Goal: Contribute content: Add original content to the website for others to see

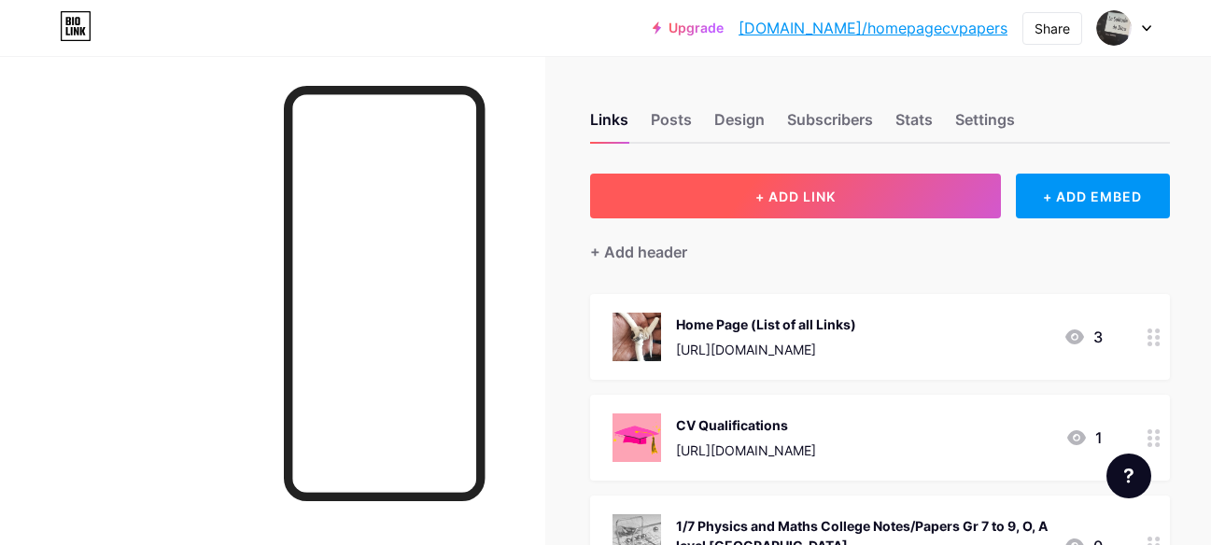
click at [800, 206] on button "+ ADD LINK" at bounding box center [795, 196] width 411 height 45
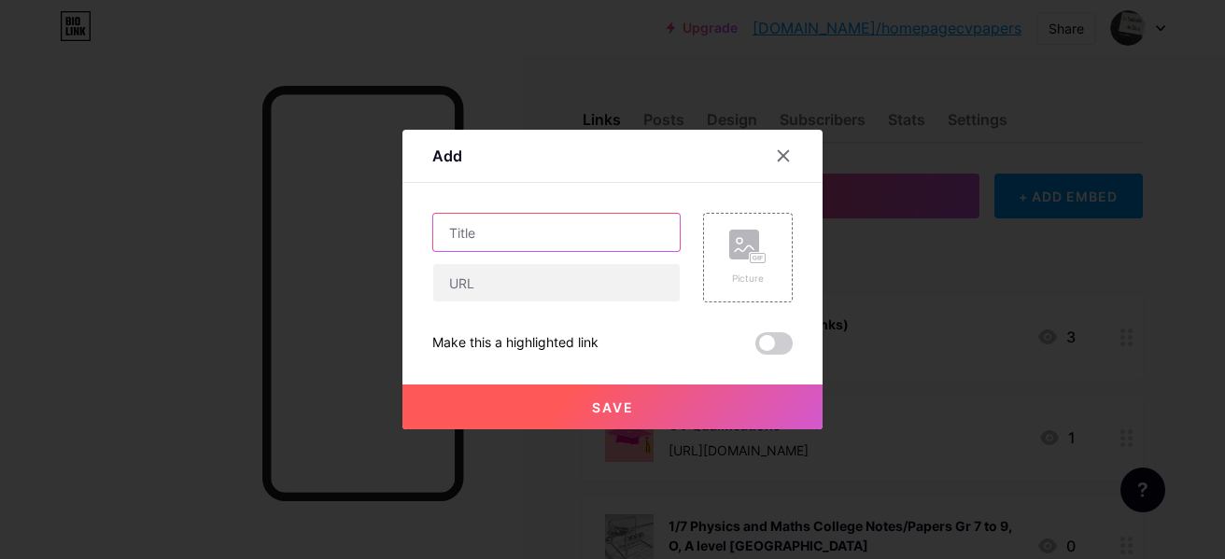
paste input "S.R.L THREE Letters to H.E President : Local Mafia, GANGS & Bandits ([PERSON_NA…"
type input "S.R.L THREE Letters to H.E President : Local Mafia, GANGS & Bandits ([PERSON_NA…"
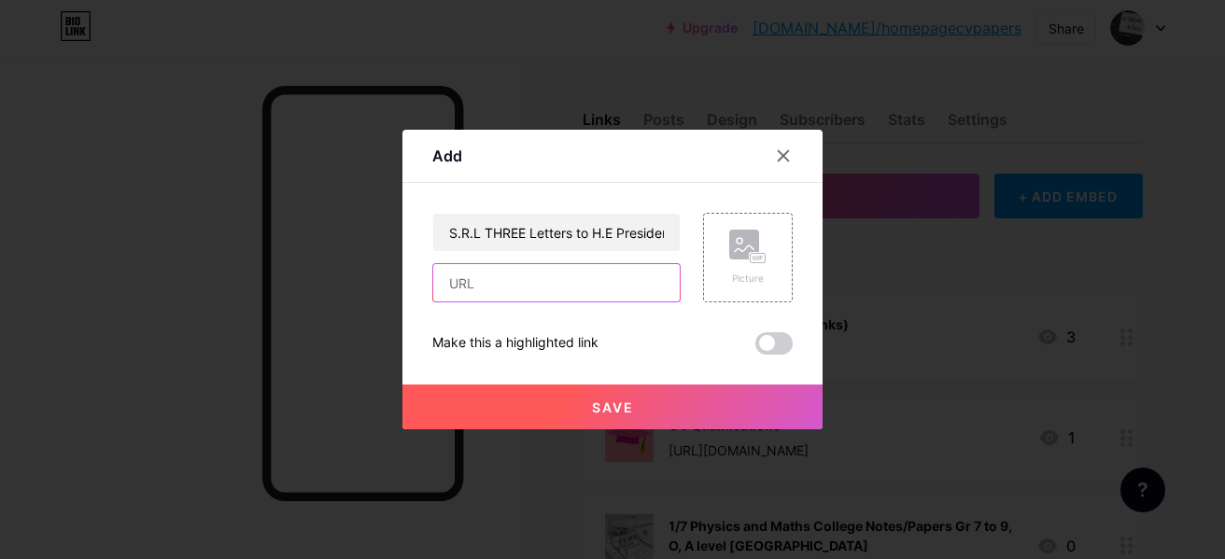
paste input "[URL][DOMAIN_NAME]"
type input "[URL][DOMAIN_NAME]"
click at [736, 251] on icon at bounding box center [744, 249] width 19 height 6
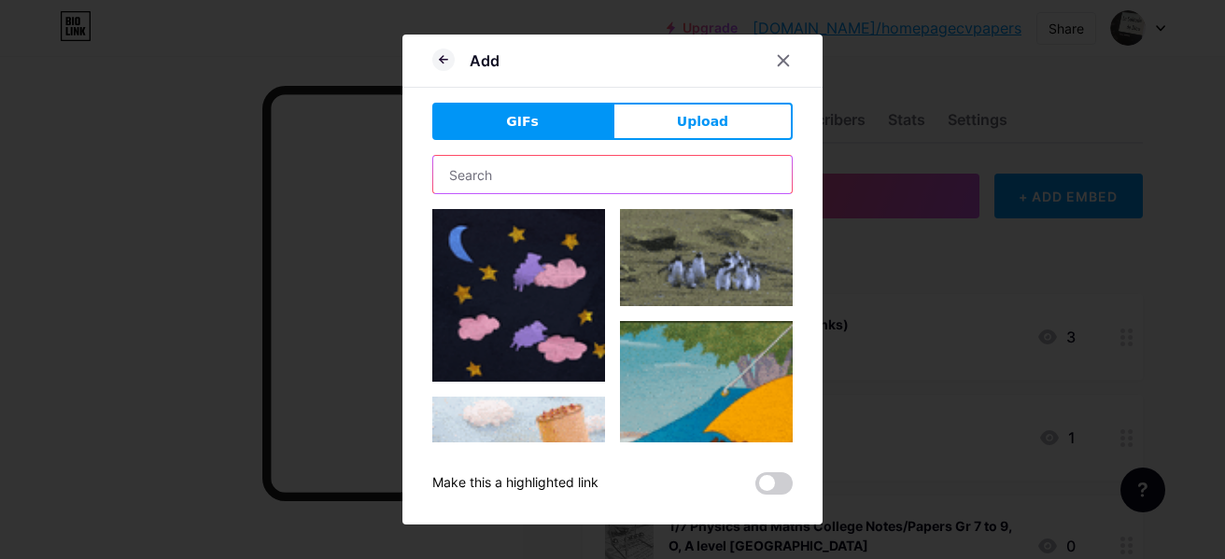
click at [527, 176] on input "text" at bounding box center [612, 174] width 359 height 37
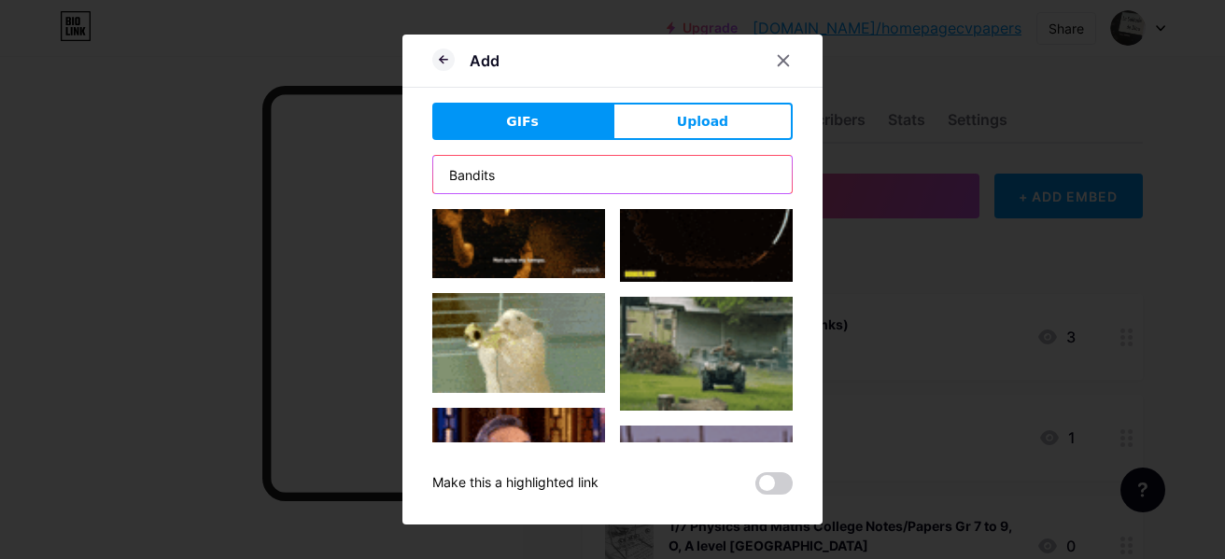
scroll to position [1168, 0]
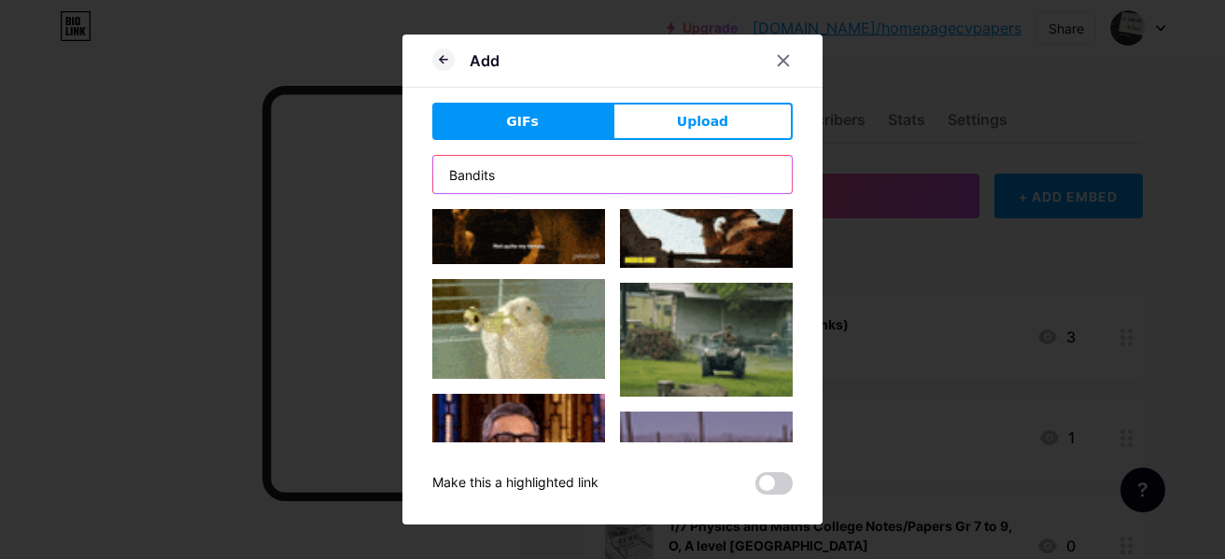
drag, startPoint x: 516, startPoint y: 176, endPoint x: 297, endPoint y: 179, distance: 219.4
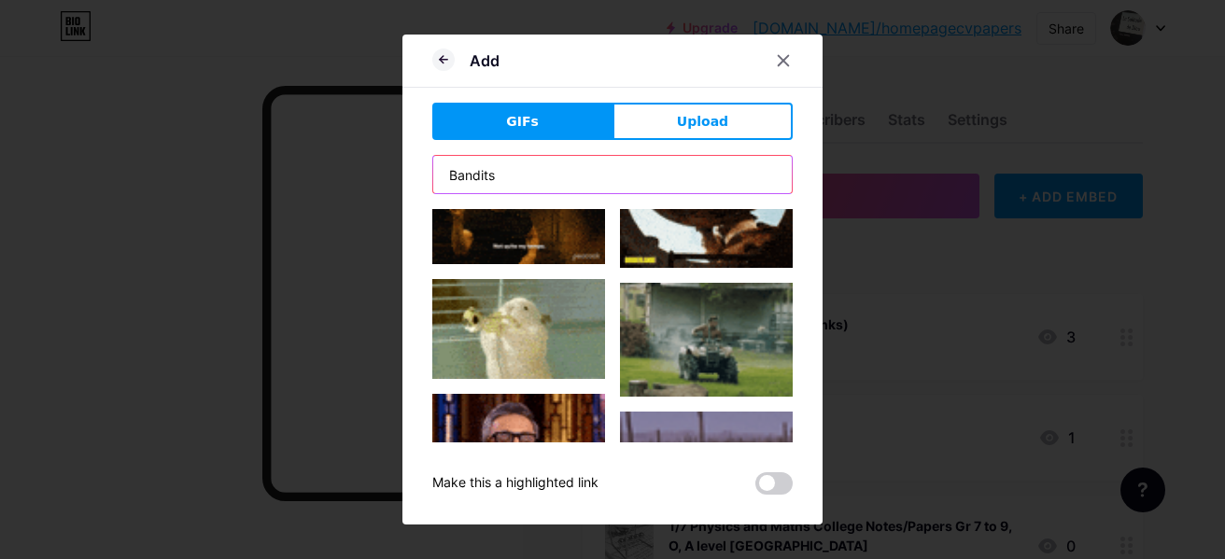
click at [297, 179] on div "Add GIFs Upload Content YouTube Play YouTube video without leaving your page. A…" at bounding box center [612, 279] width 1225 height 559
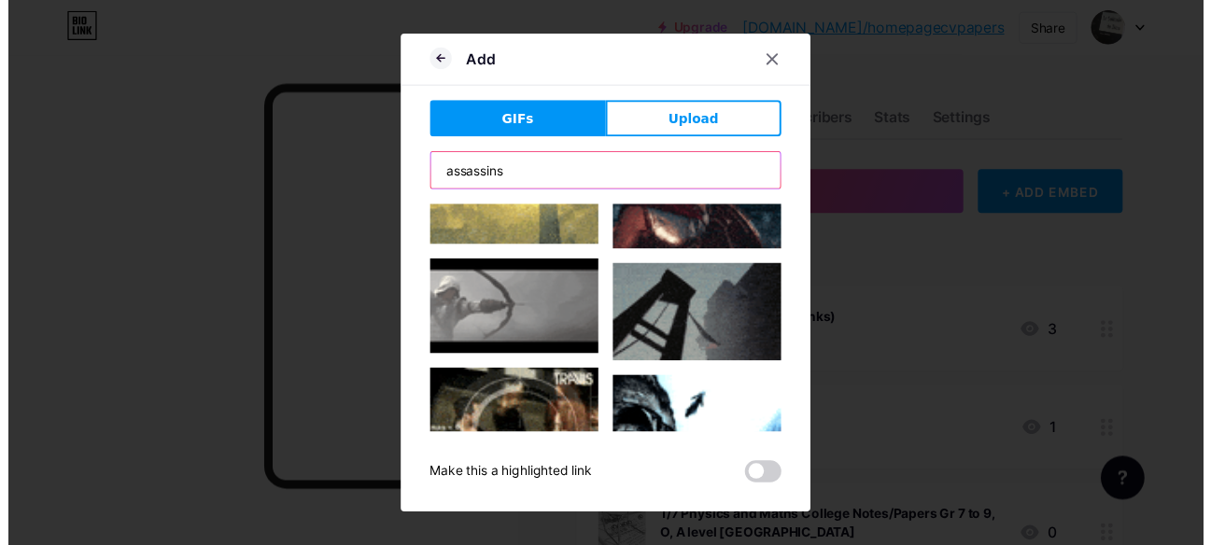
scroll to position [877, 0]
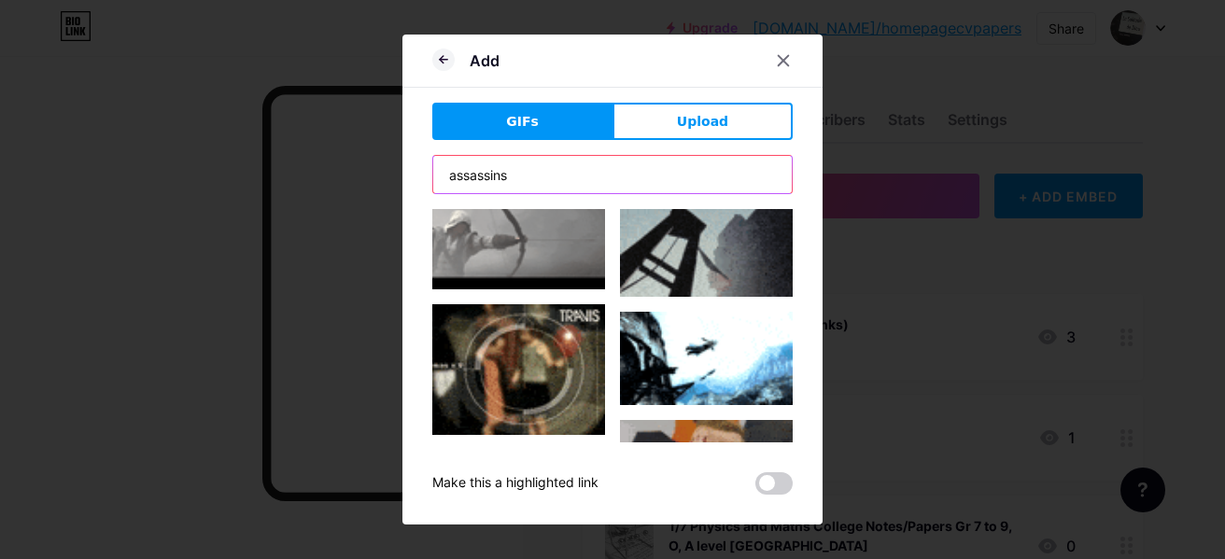
type input "assassins"
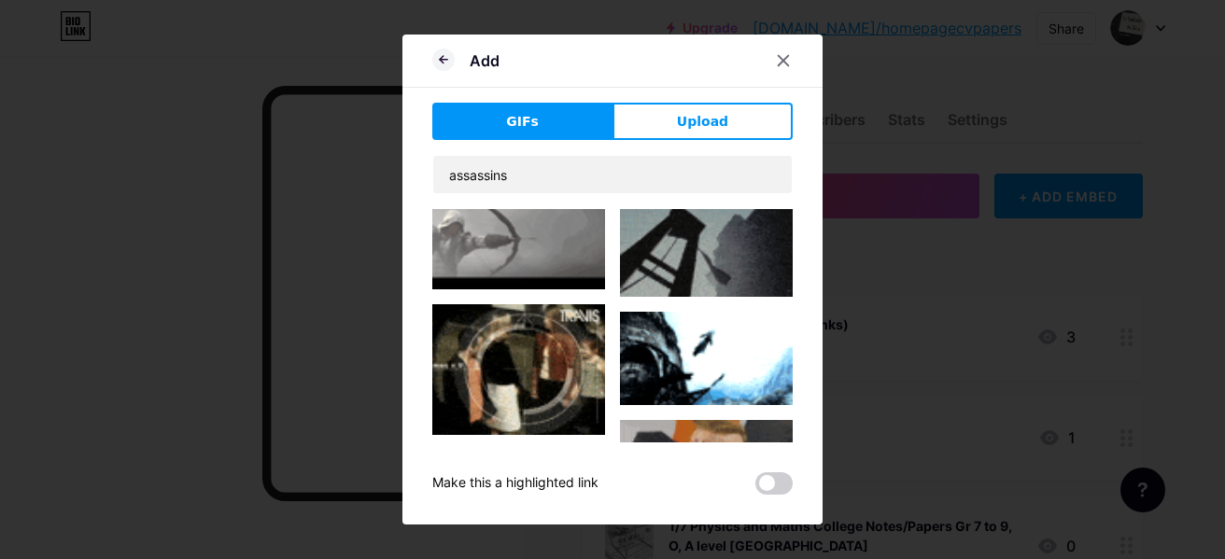
click at [551, 233] on img at bounding box center [518, 240] width 173 height 97
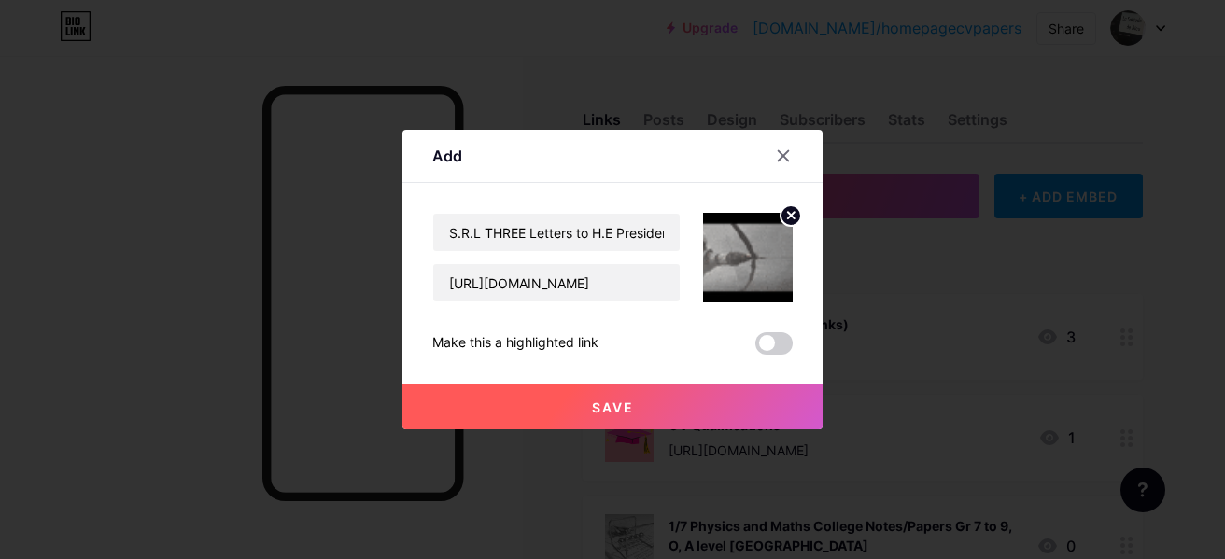
click at [665, 404] on button "Save" at bounding box center [612, 407] width 420 height 45
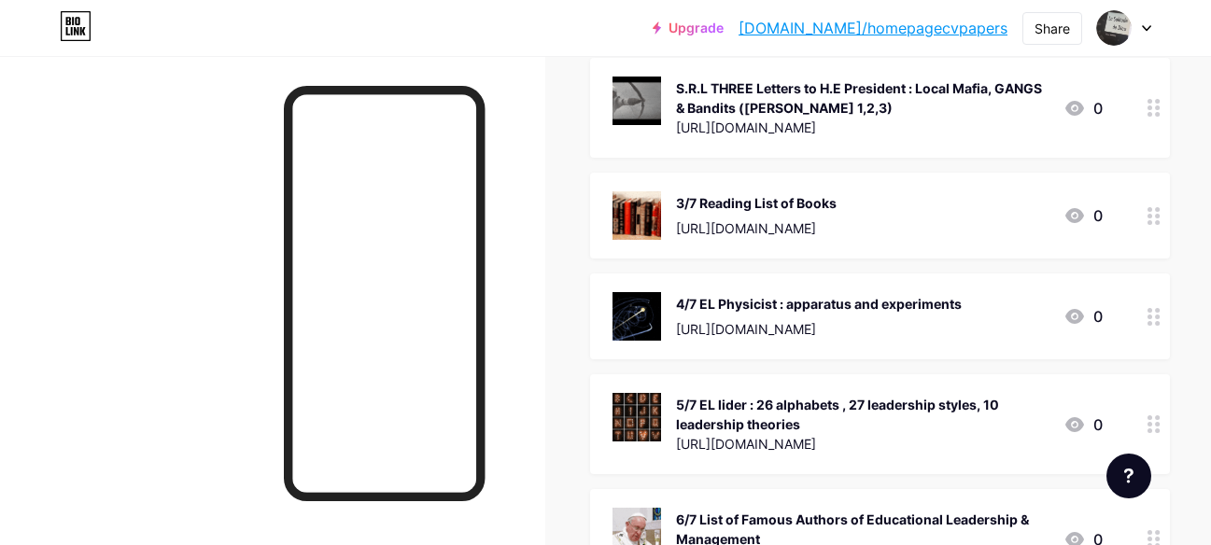
scroll to position [689, 0]
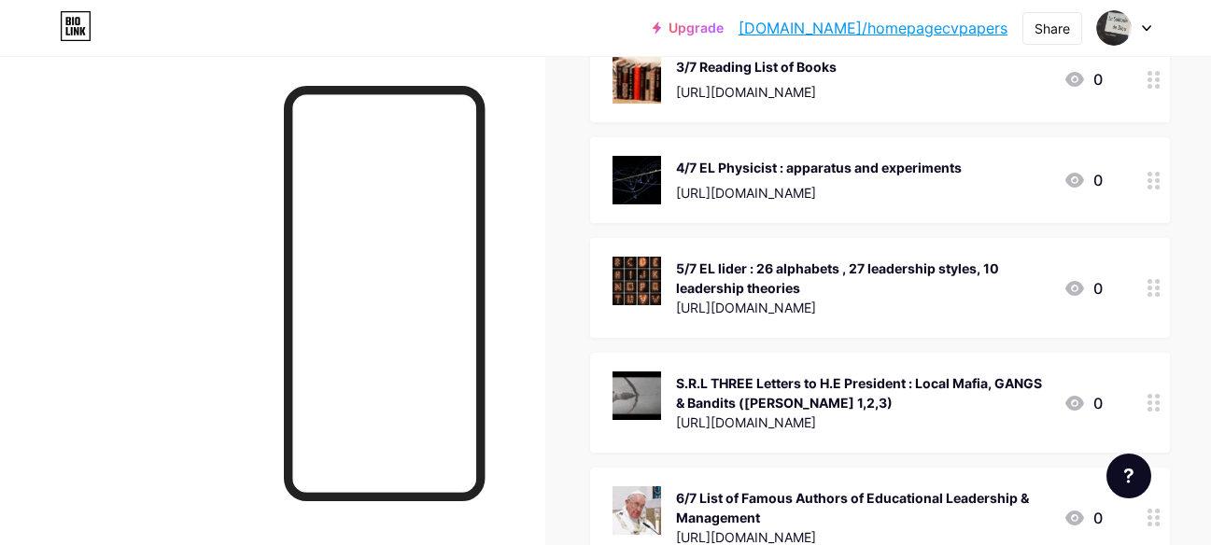
drag, startPoint x: 1210, startPoint y: 97, endPoint x: 1210, endPoint y: 110, distance: 13.1
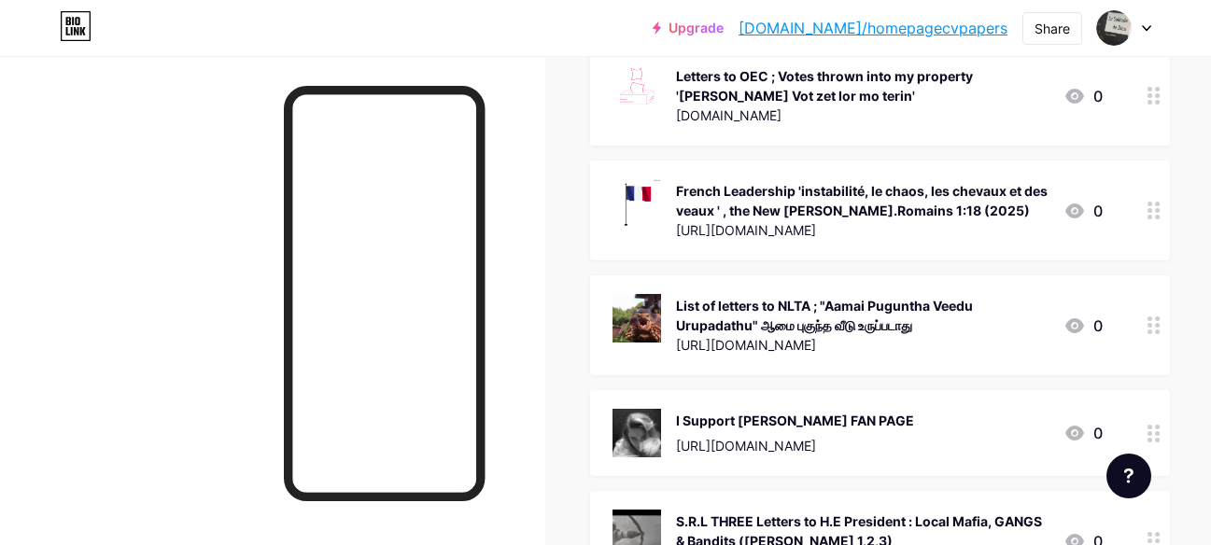
scroll to position [4809, 0]
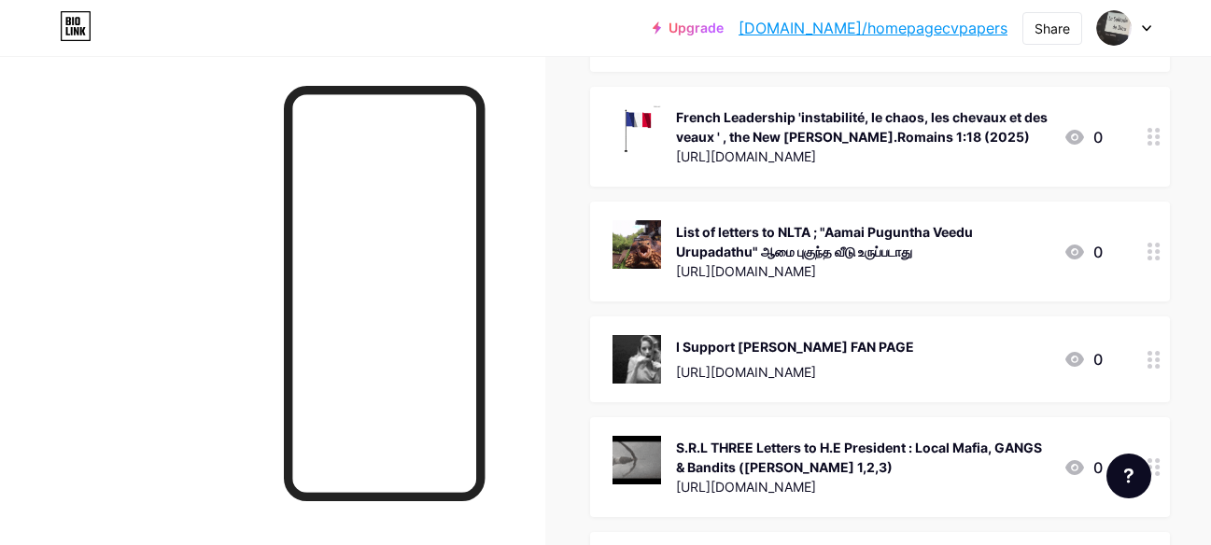
click at [1138, 417] on div at bounding box center [1154, 467] width 32 height 100
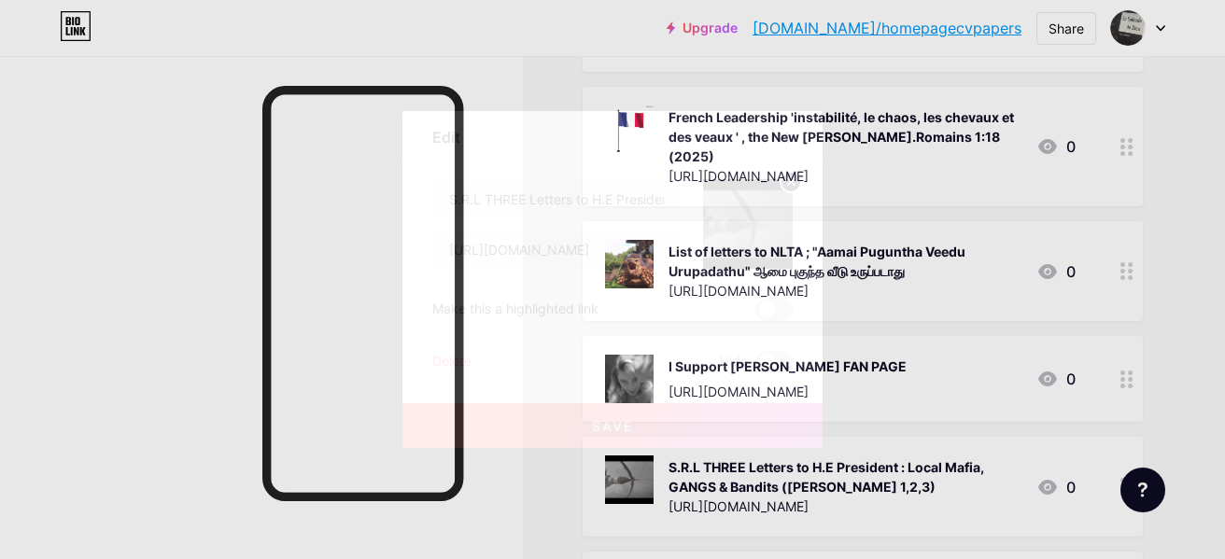
click at [462, 358] on div "Delete" at bounding box center [451, 362] width 39 height 22
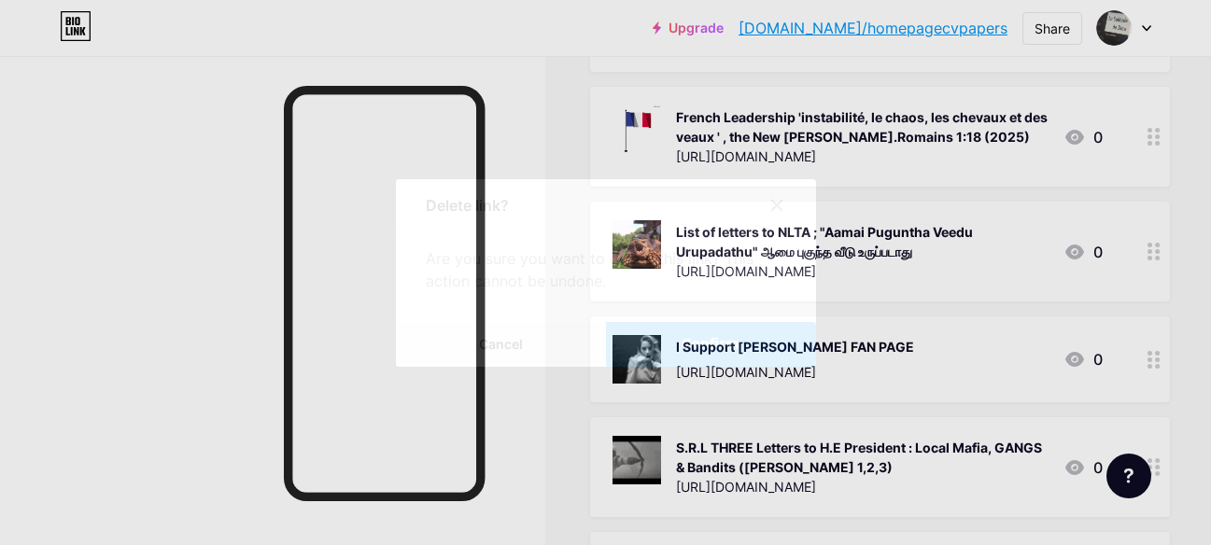
click at [739, 350] on span "Confirm" at bounding box center [711, 344] width 58 height 20
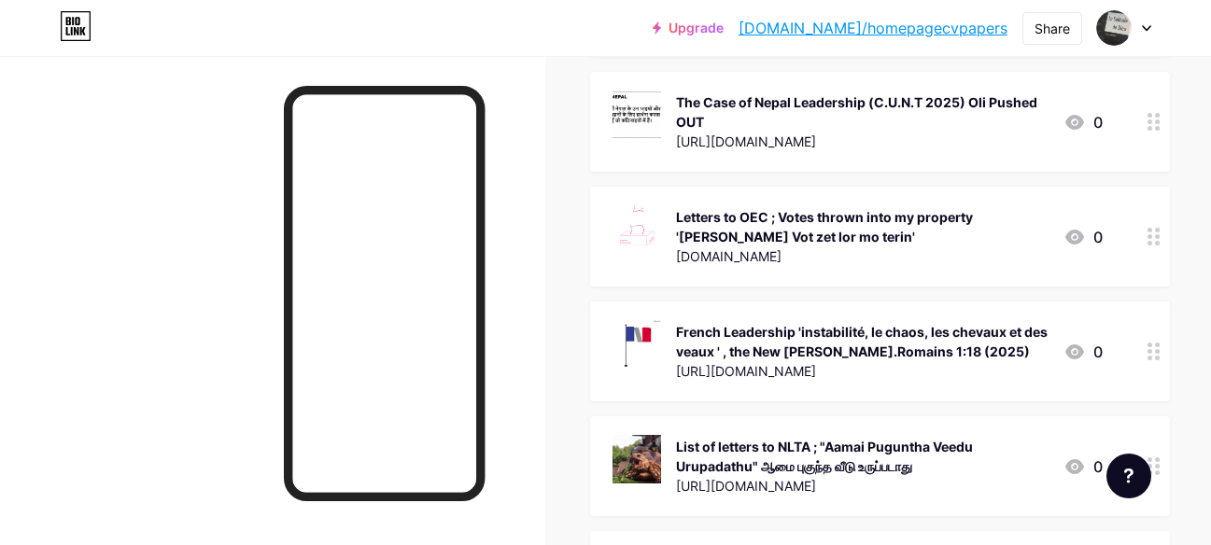
scroll to position [4574, 0]
